Goal: Information Seeking & Learning: Learn about a topic

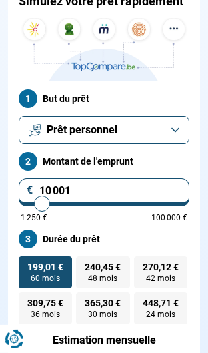
scroll to position [166, 0]
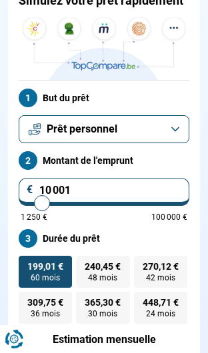
type input "17 000"
type input "17000"
type input "17 500"
type input "17500"
type input "18 000"
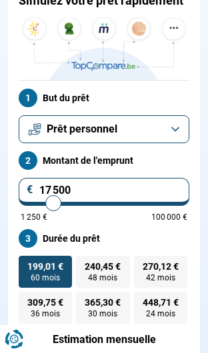
type input "18000"
type input "18 500"
type input "18500"
type input "19 000"
type input "19000"
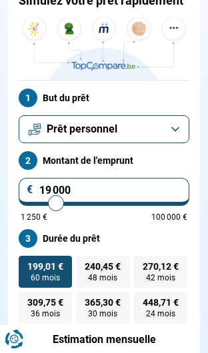
type input "19 250"
type input "19250"
type input "19 750"
type input "19750"
type input "20 250"
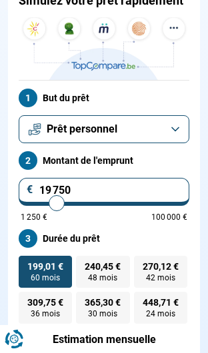
type input "20250"
type input "21 000"
type input "21000"
type input "21 500"
type input "21500"
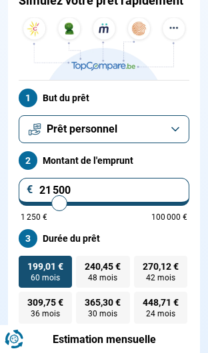
type input "22 000"
type input "22000"
type input "22 500"
type input "22500"
type input "22 750"
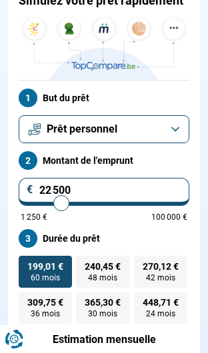
type input "22750"
type input "23 250"
type input "23250"
type input "23 750"
type input "23750"
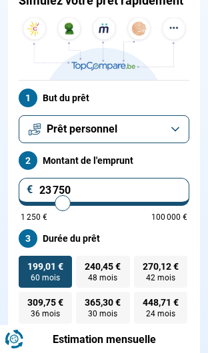
type input "24 000"
type input "24000"
type input "24 500"
type input "24500"
type input "25 000"
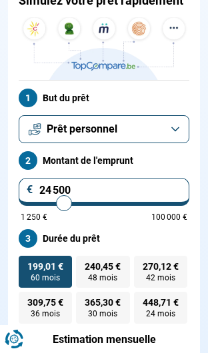
type input "25000"
type input "25 500"
type input "25500"
type input "25 750"
type input "25750"
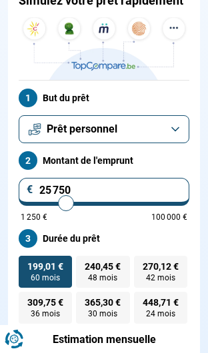
type input "26 250"
type input "26250"
type input "26 750"
type input "26750"
type input "27 250"
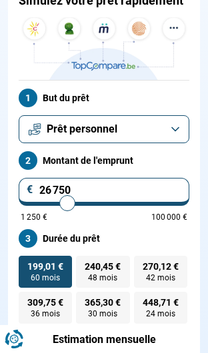
type input "27250"
type input "26 750"
type input "26750"
type input "25 750"
type input "25750"
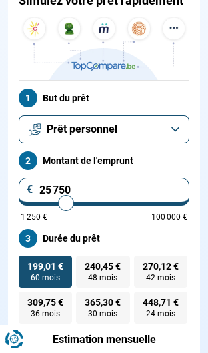
type input "25 500"
type input "25500"
type input "25 000"
type input "25000"
type input "24 500"
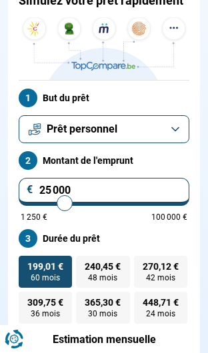
type input "24500"
type input "24 000"
type input "24000"
type input "24 500"
type input "24500"
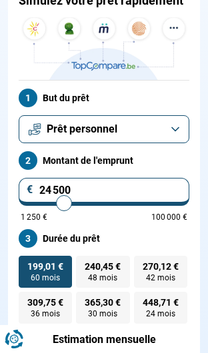
type input "25 000"
type input "25000"
radio input "false"
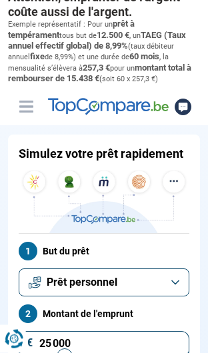
scroll to position [0, 0]
